Goal: Find specific page/section: Find specific page/section

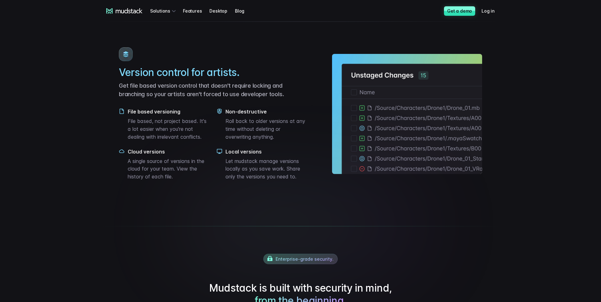
scroll to position [788, 0]
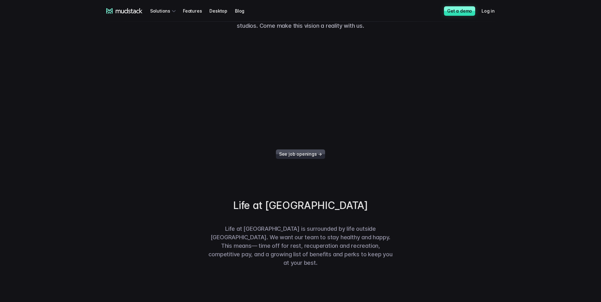
scroll to position [190, 0]
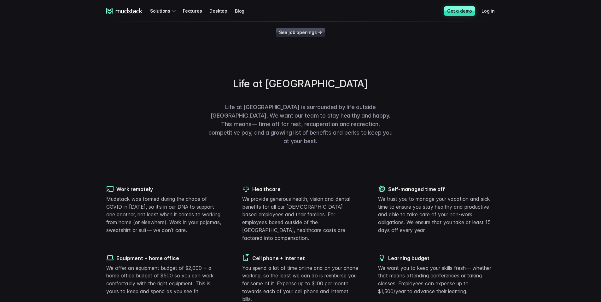
click at [308, 32] on link "See job openings →" at bounding box center [300, 32] width 49 height 9
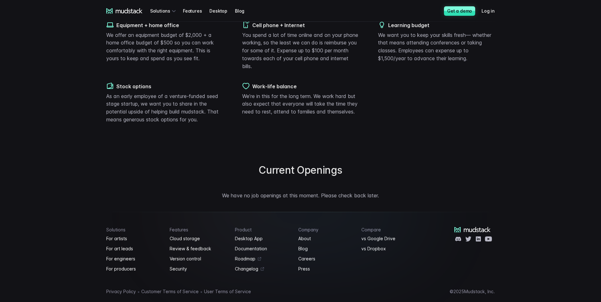
scroll to position [129, 0]
